Goal: Check status

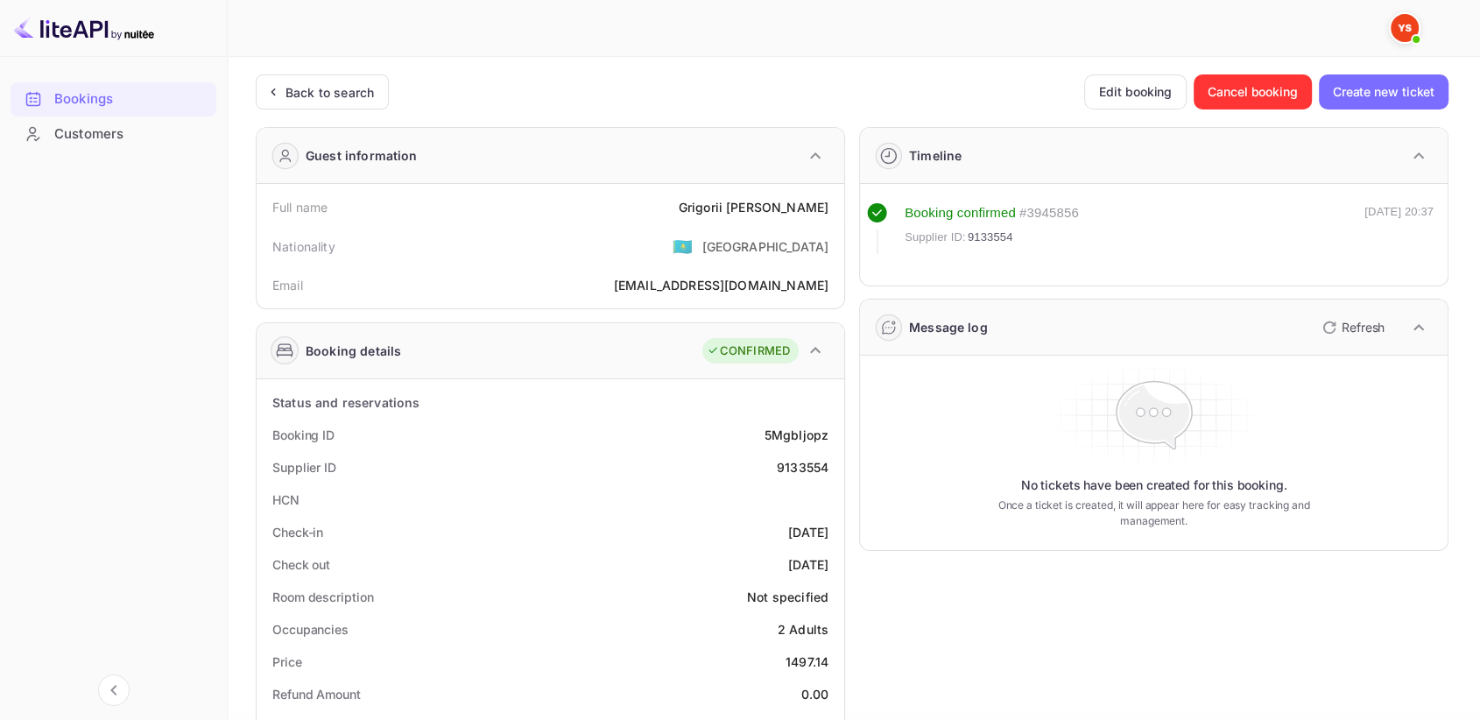
click at [299, 88] on div "Back to search" at bounding box center [329, 92] width 88 height 18
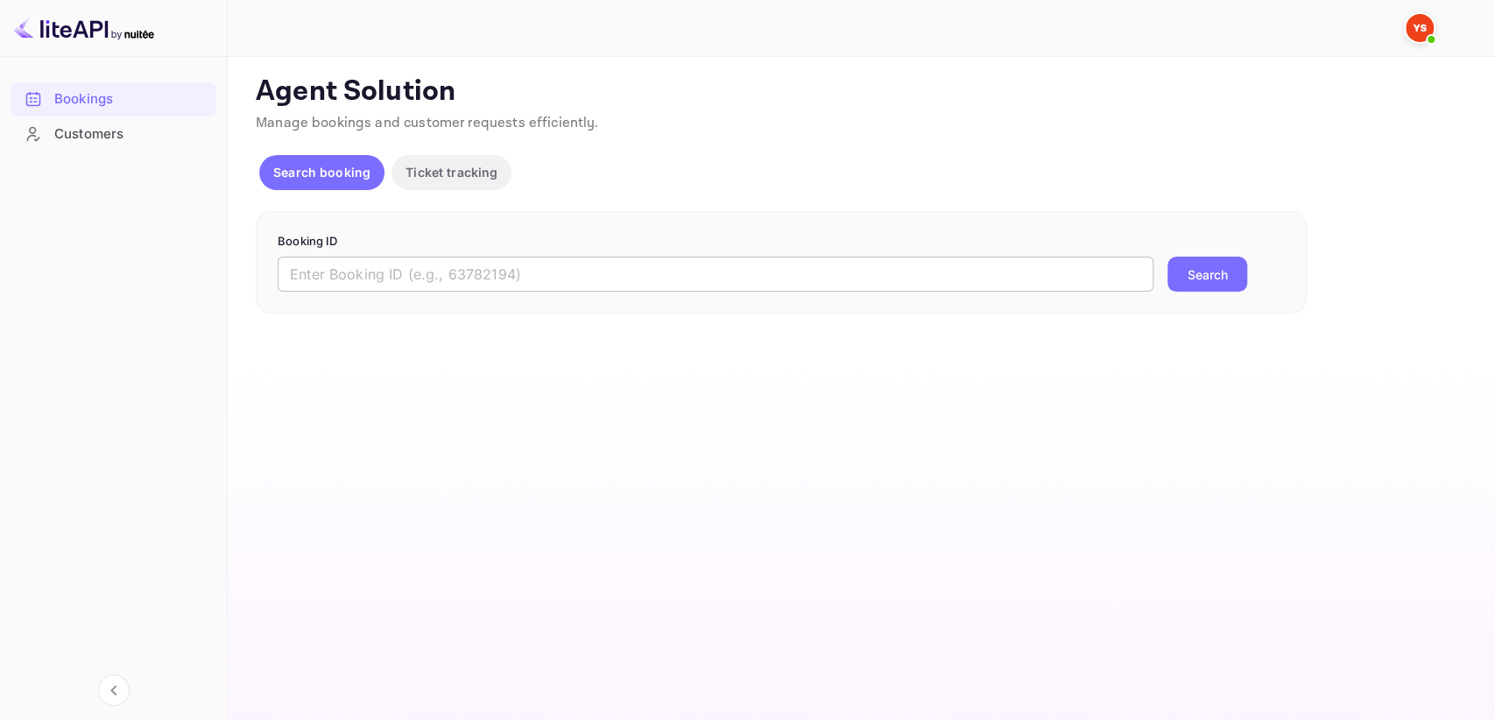
click at [387, 264] on input "text" at bounding box center [716, 274] width 876 height 35
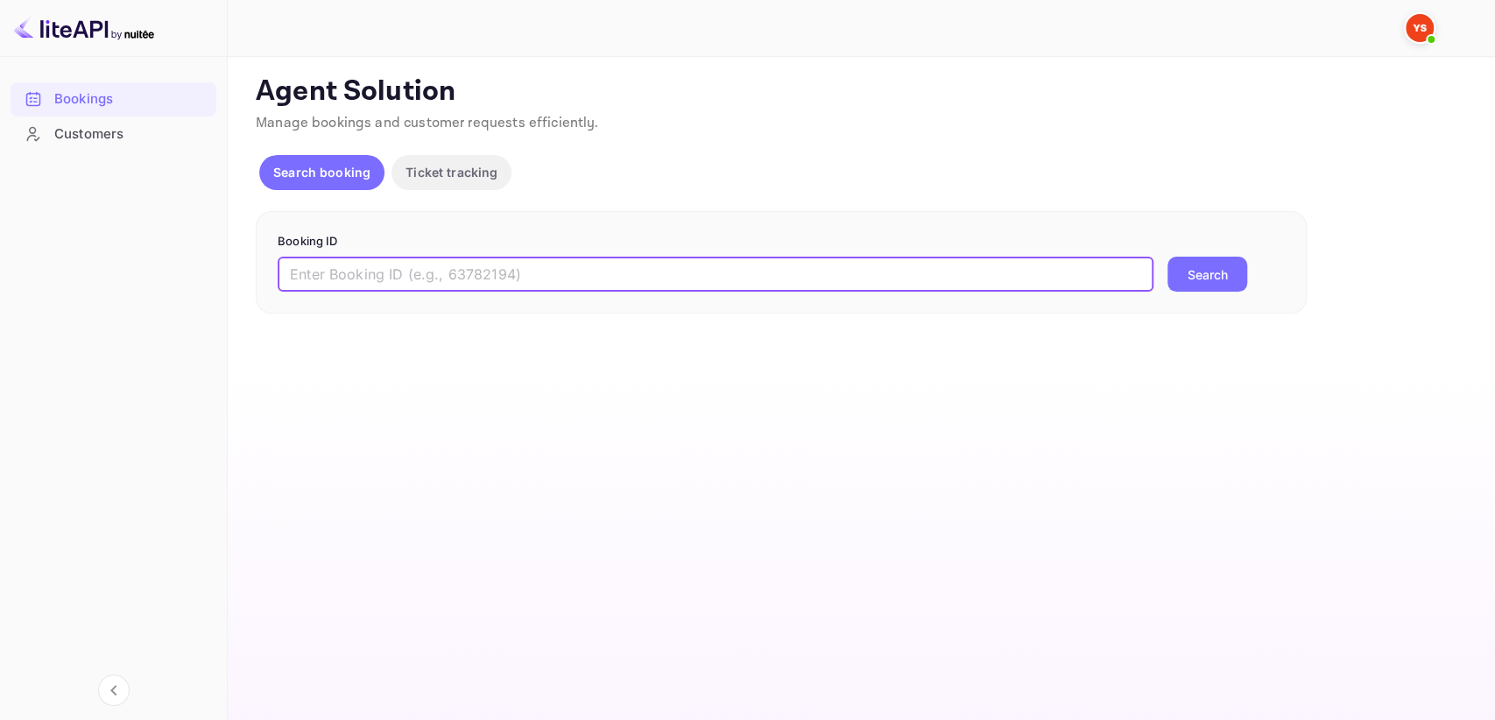
paste input "9371801"
type input "9371801"
click at [1183, 271] on button "Search" at bounding box center [1207, 274] width 80 height 35
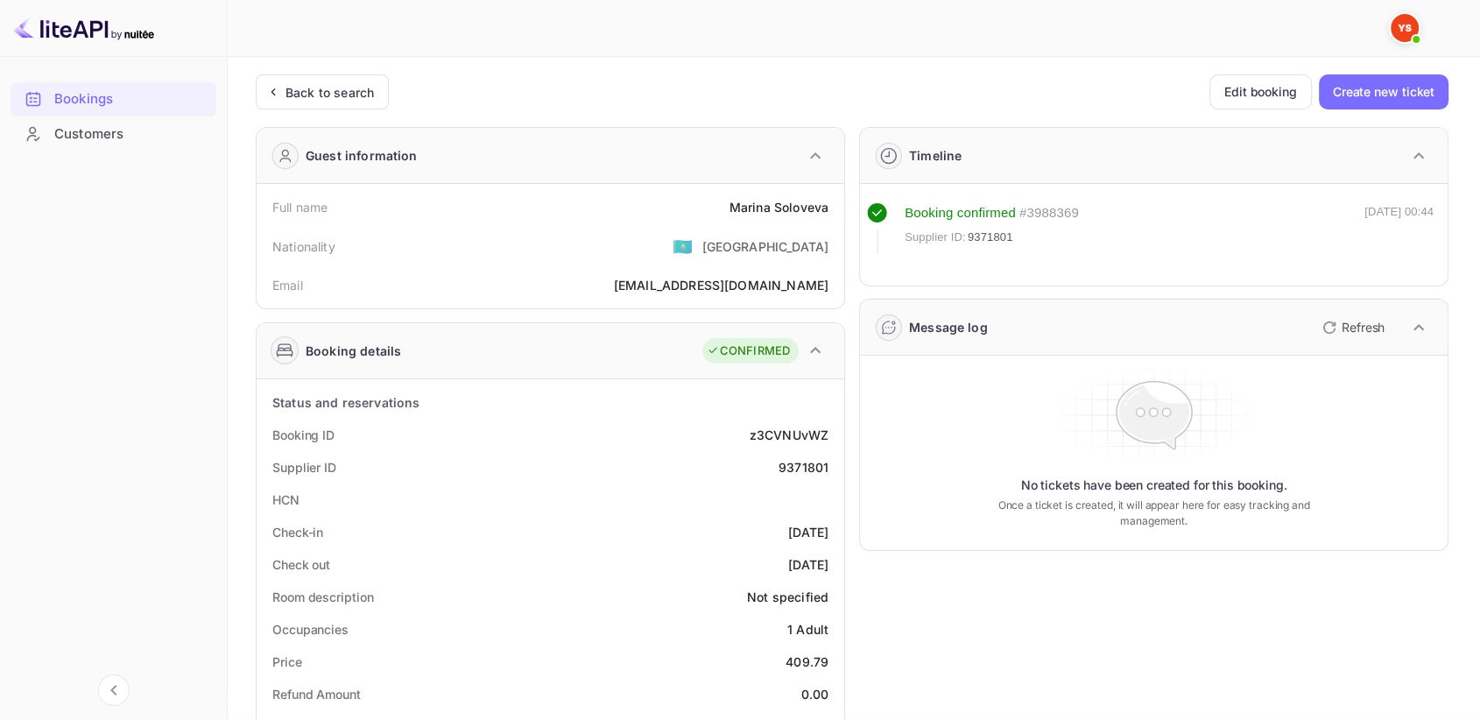
click at [807, 455] on div "Supplier ID 9371801" at bounding box center [551, 467] width 574 height 32
click at [801, 467] on div "9371801" at bounding box center [803, 467] width 50 height 18
copy div "9371801"
drag, startPoint x: 727, startPoint y: 209, endPoint x: 841, endPoint y: 203, distance: 114.9
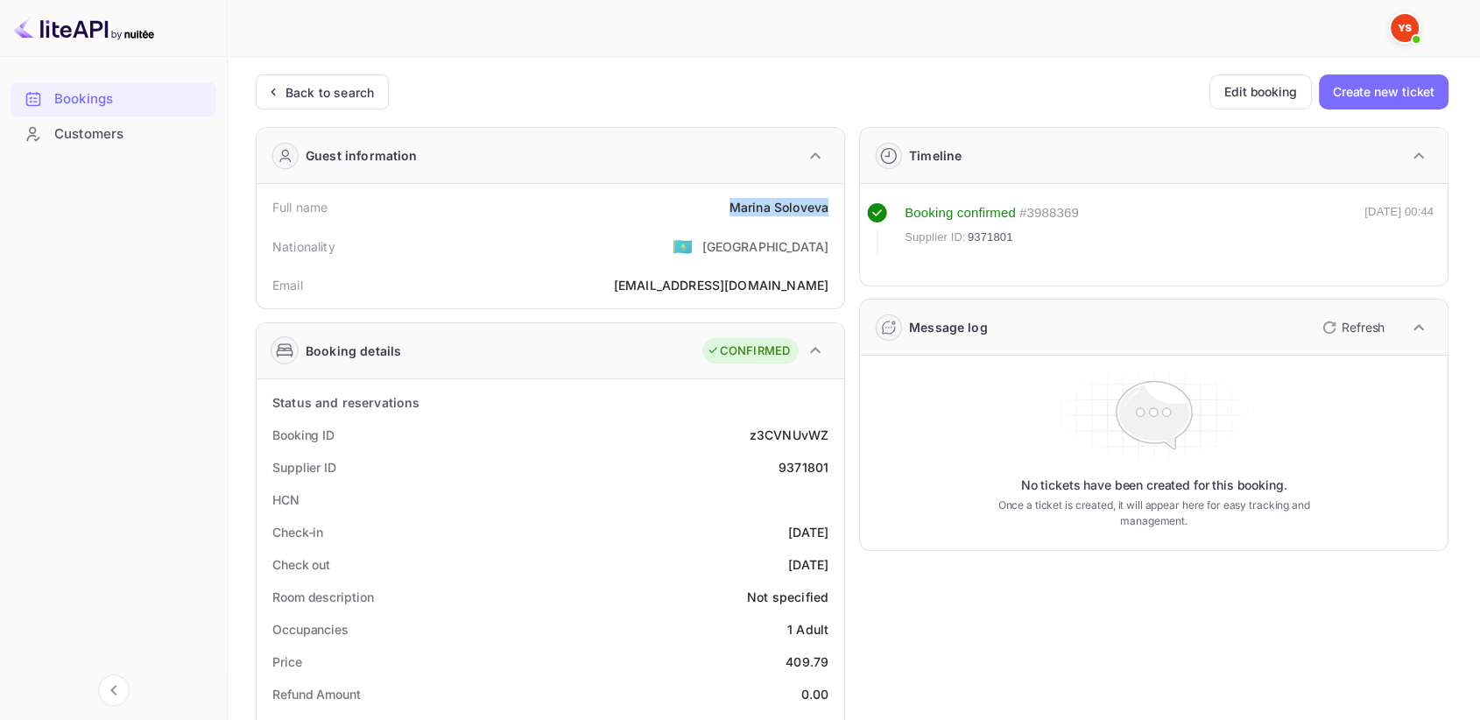
click at [842, 204] on div "Full name [PERSON_NAME] Nationality 🇰🇿 [DEMOGRAPHIC_DATA] Email [EMAIL_ADDRESS]…" at bounding box center [551, 246] width 588 height 124
copy div "[PERSON_NAME]"
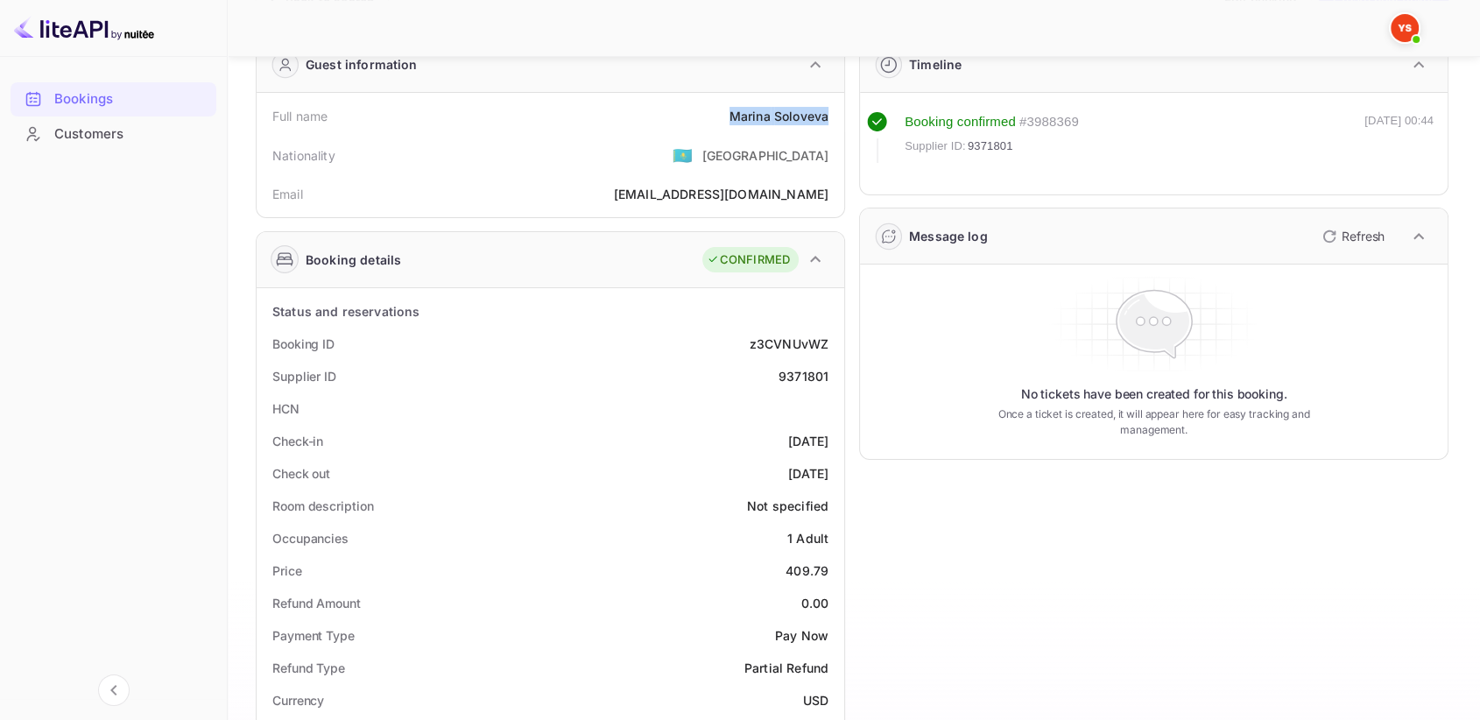
scroll to position [97, 0]
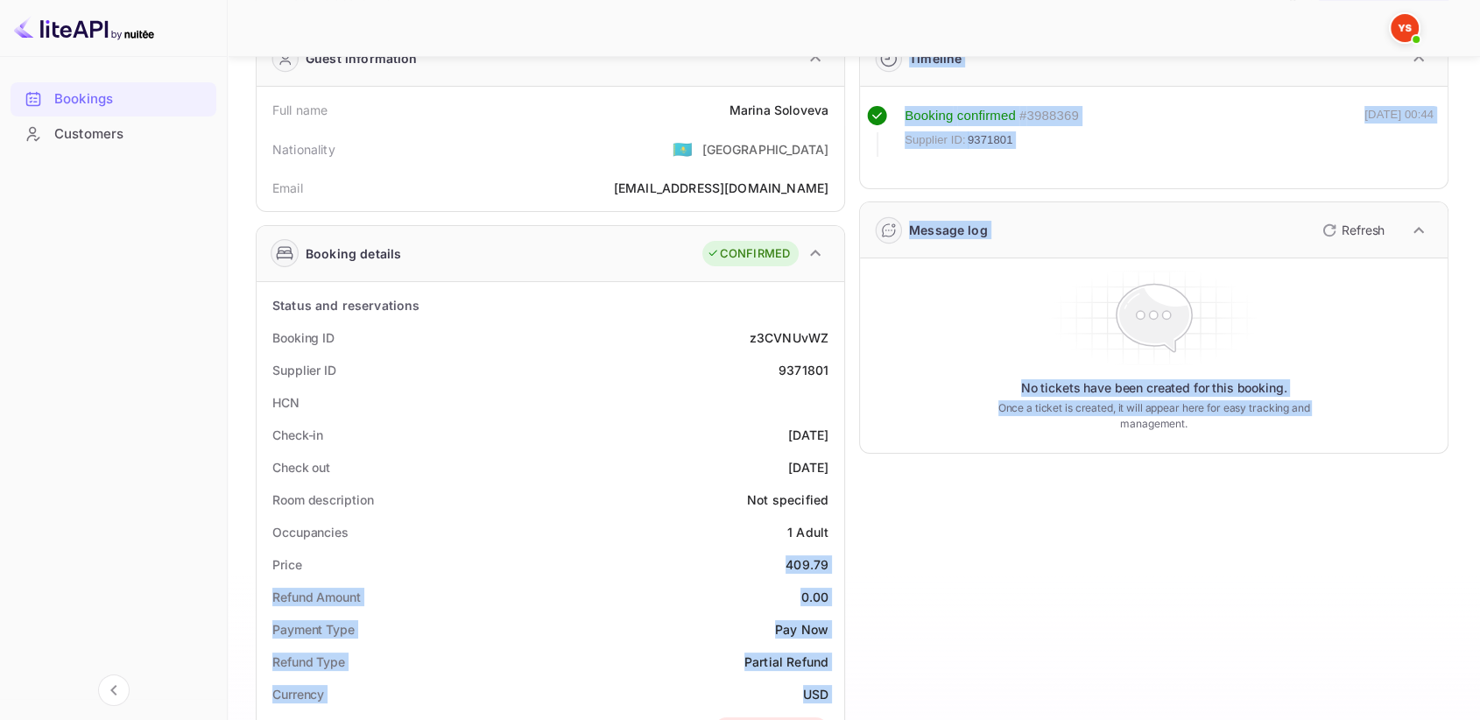
drag, startPoint x: 799, startPoint y: 562, endPoint x: 847, endPoint y: 567, distance: 47.5
click at [847, 567] on div "Guest information Full name [PERSON_NAME] Nationality 🇰🇿 [DEMOGRAPHIC_DATA] Ema…" at bounding box center [845, 638] width 1207 height 1244
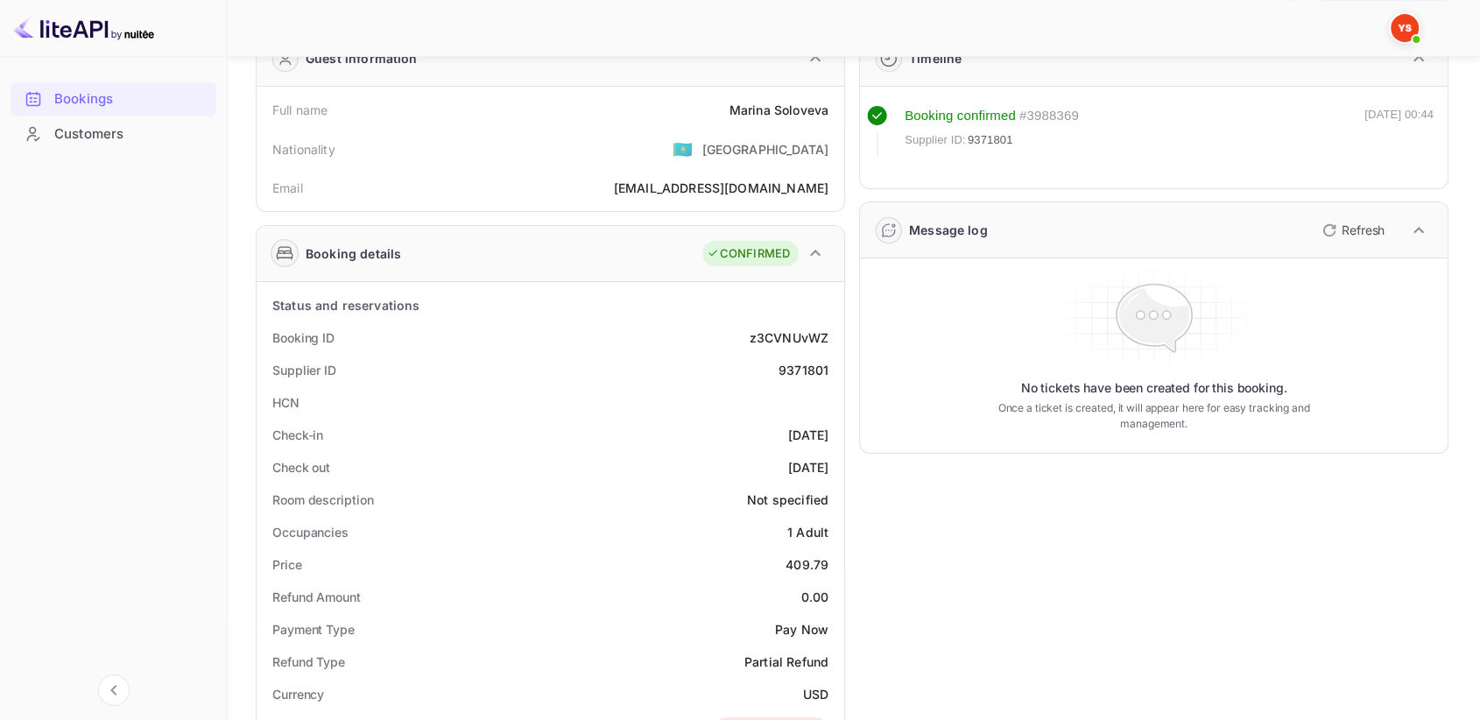
click at [750, 542] on div "Occupancies 1 Adult" at bounding box center [551, 532] width 574 height 32
drag, startPoint x: 780, startPoint y: 564, endPoint x: 832, endPoint y: 566, distance: 51.7
click at [832, 566] on div "Price 409.79" at bounding box center [551, 564] width 574 height 32
copy div "409.79"
